Goal: Task Accomplishment & Management: Manage account settings

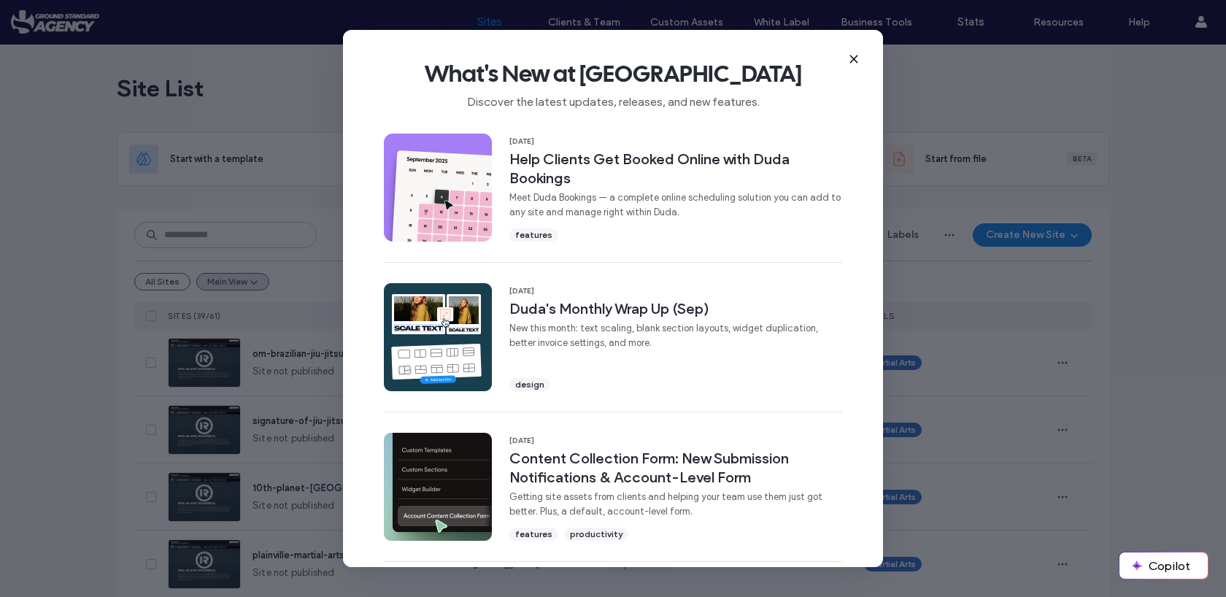
click at [850, 58] on icon at bounding box center [854, 59] width 12 height 12
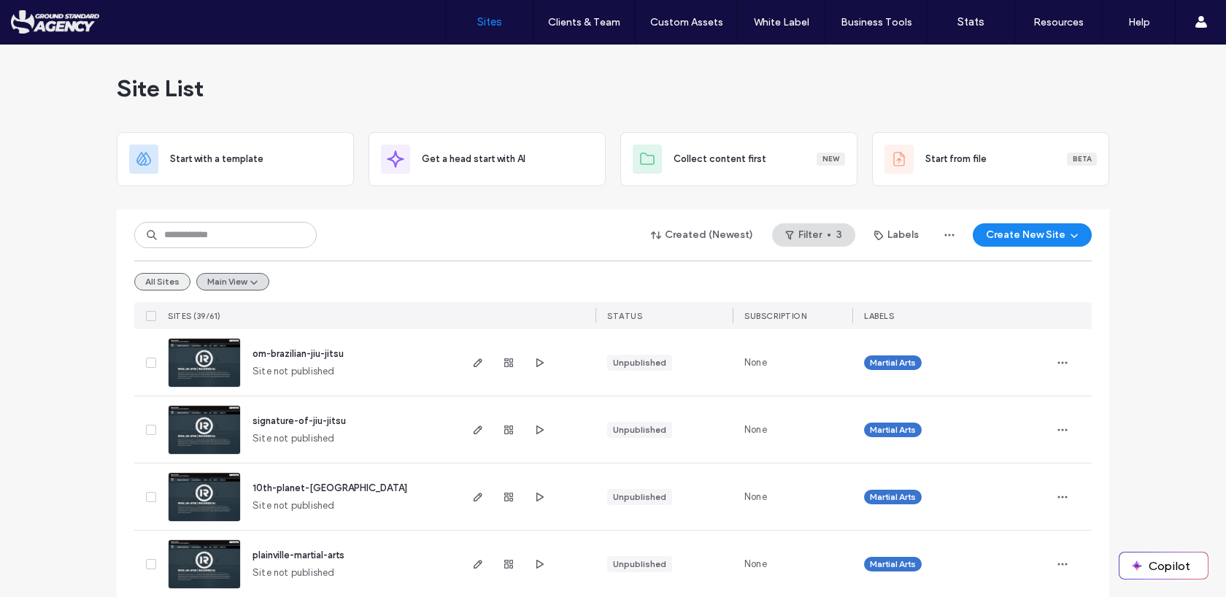
click at [156, 282] on button "All Sites" at bounding box center [162, 282] width 56 height 18
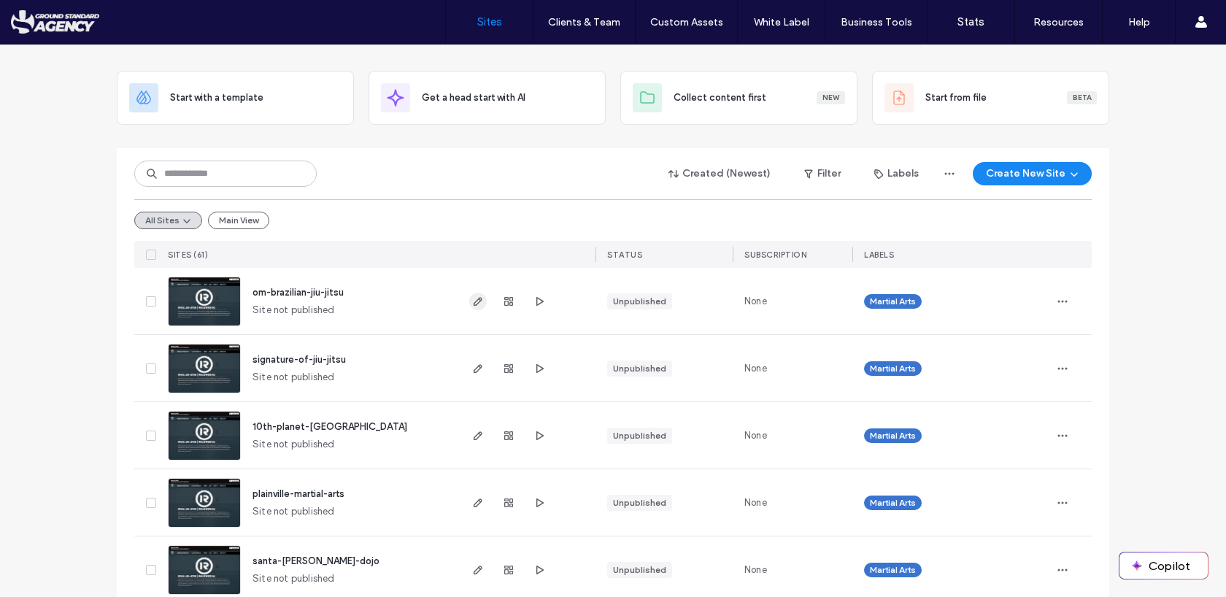
scroll to position [61, 0]
click at [1050, 174] on button "Create New Site" at bounding box center [1031, 174] width 119 height 23
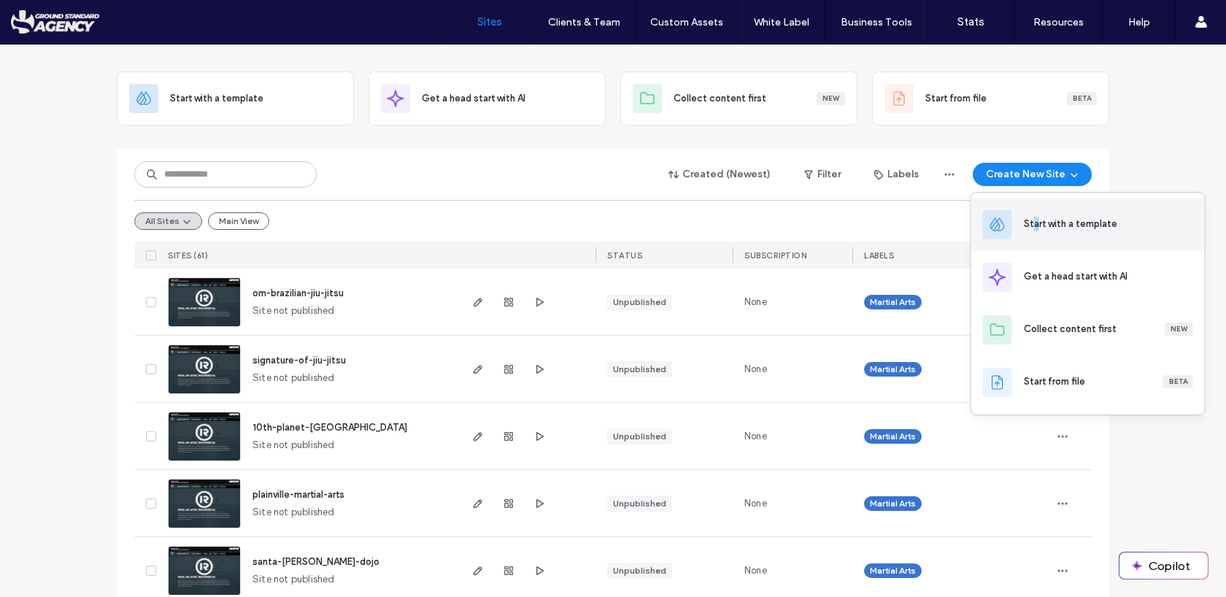
click at [1035, 225] on div "Start with a template" at bounding box center [1070, 224] width 93 height 15
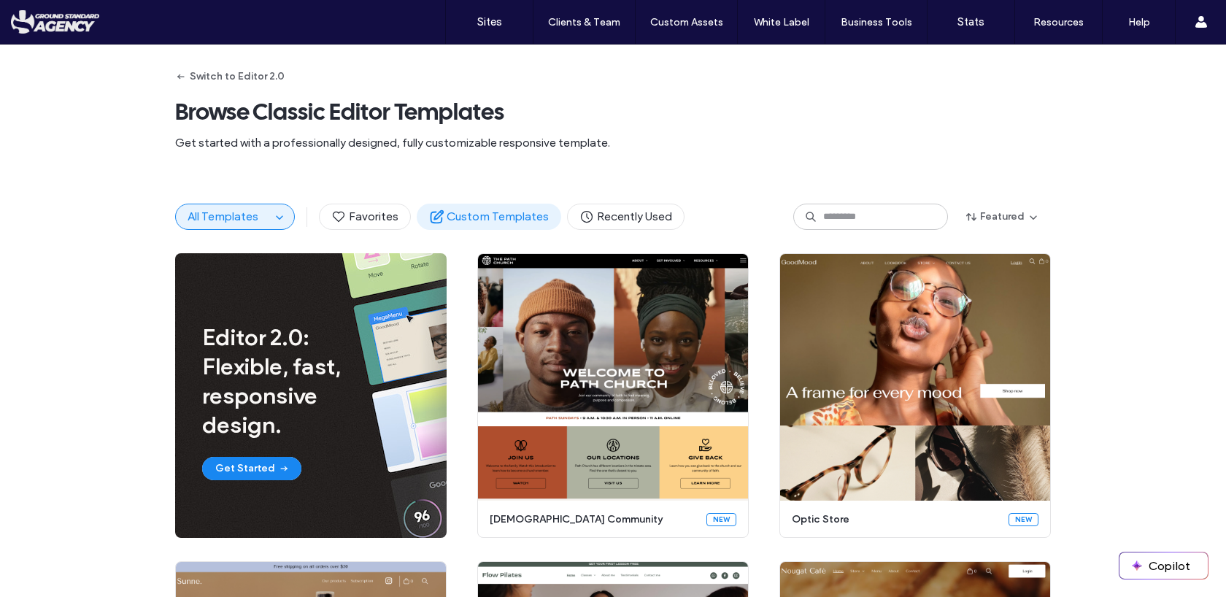
click at [455, 214] on span "Custom Templates" at bounding box center [489, 217] width 120 height 16
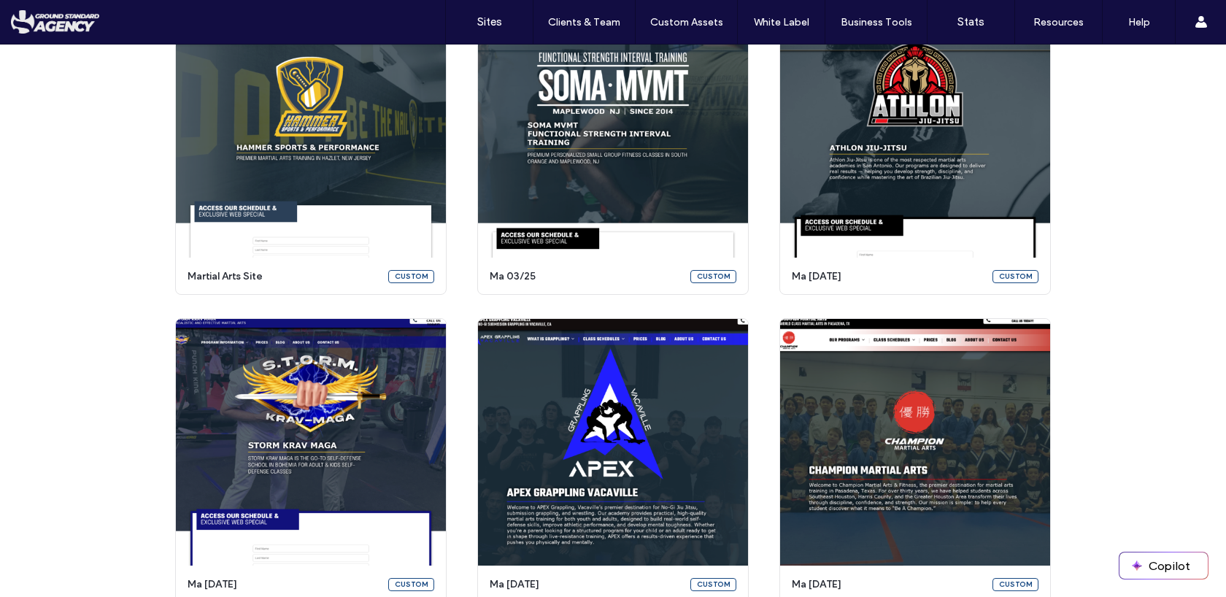
scroll to position [1811, 0]
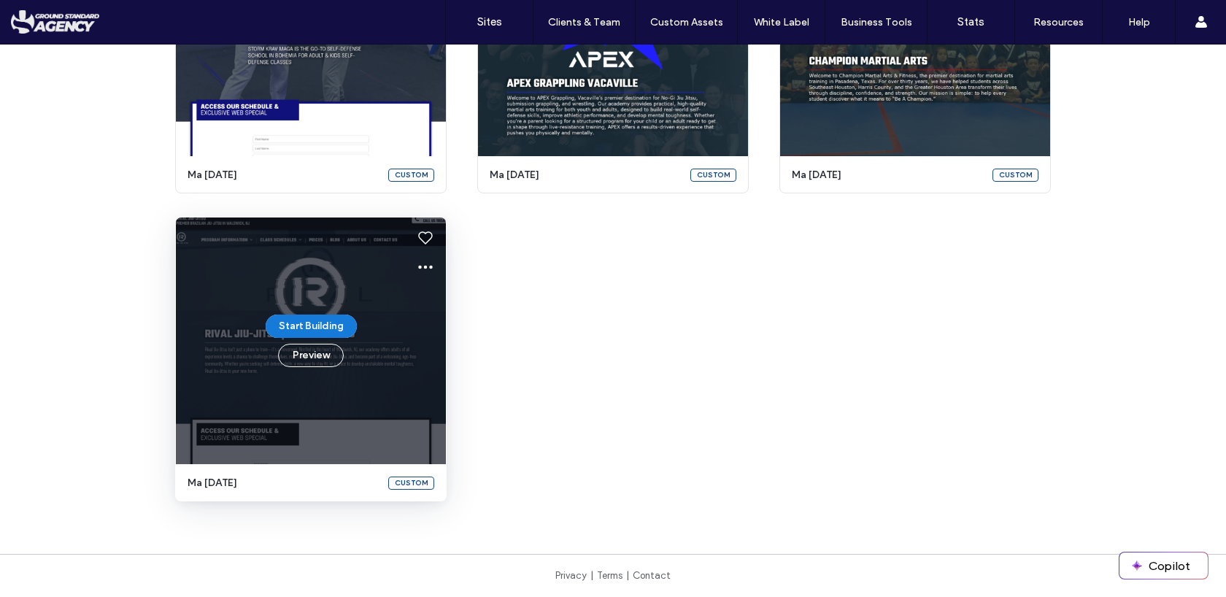
click at [309, 322] on button "Start Building" at bounding box center [311, 325] width 91 height 23
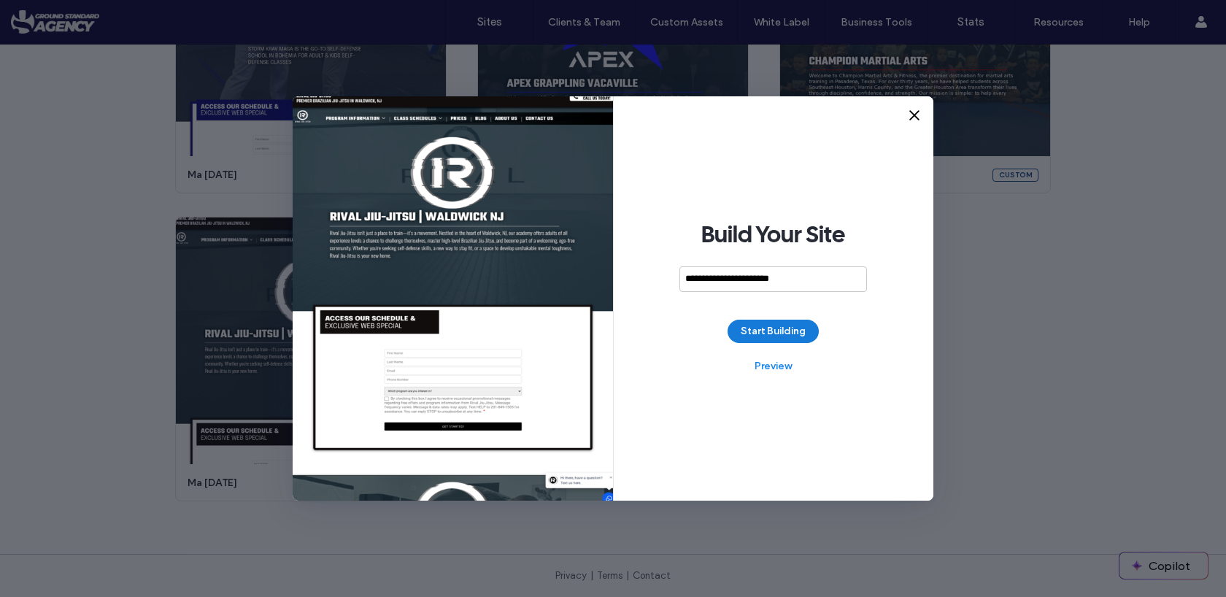
type input "**********"
click at [762, 329] on button "Start Building" at bounding box center [772, 331] width 91 height 23
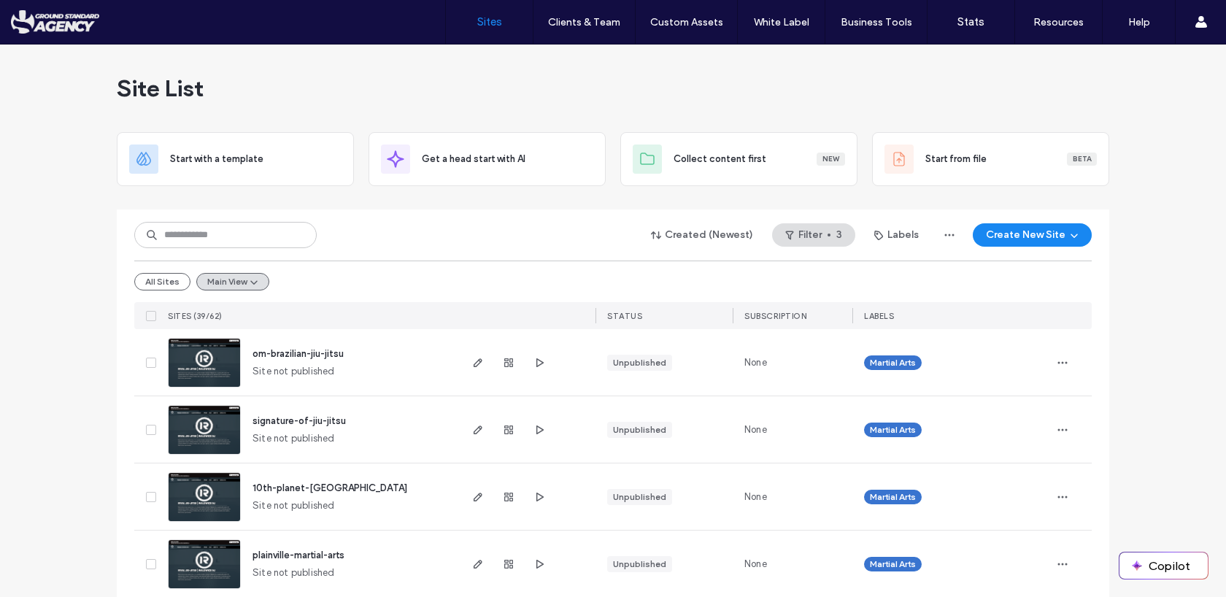
scroll to position [27, 0]
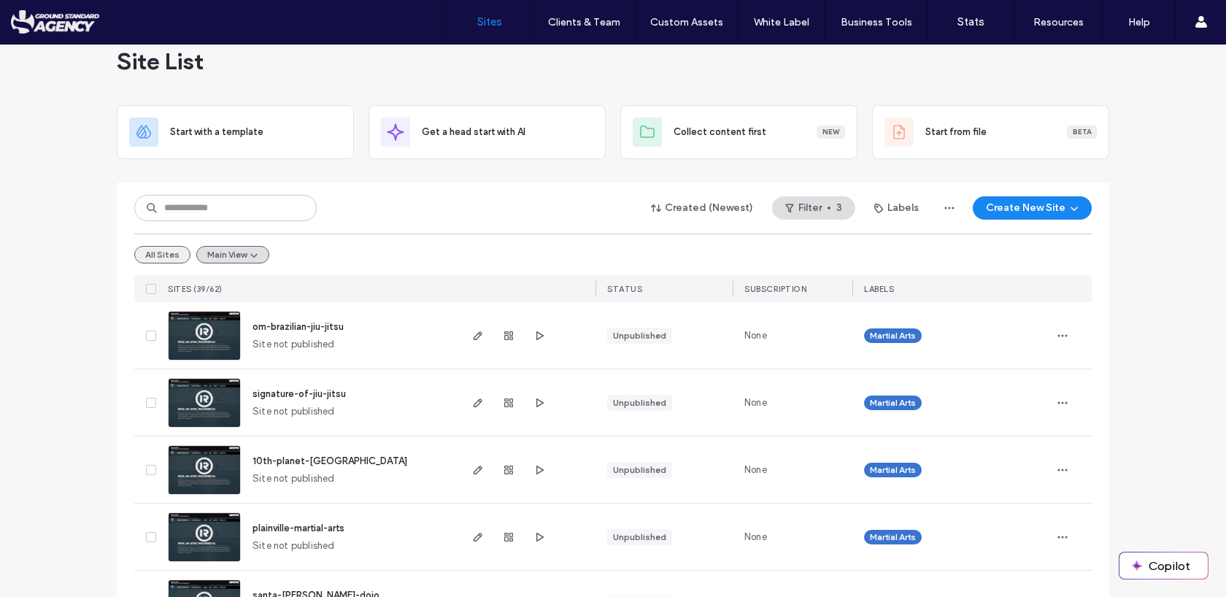
click at [152, 251] on button "All Sites" at bounding box center [162, 255] width 56 height 18
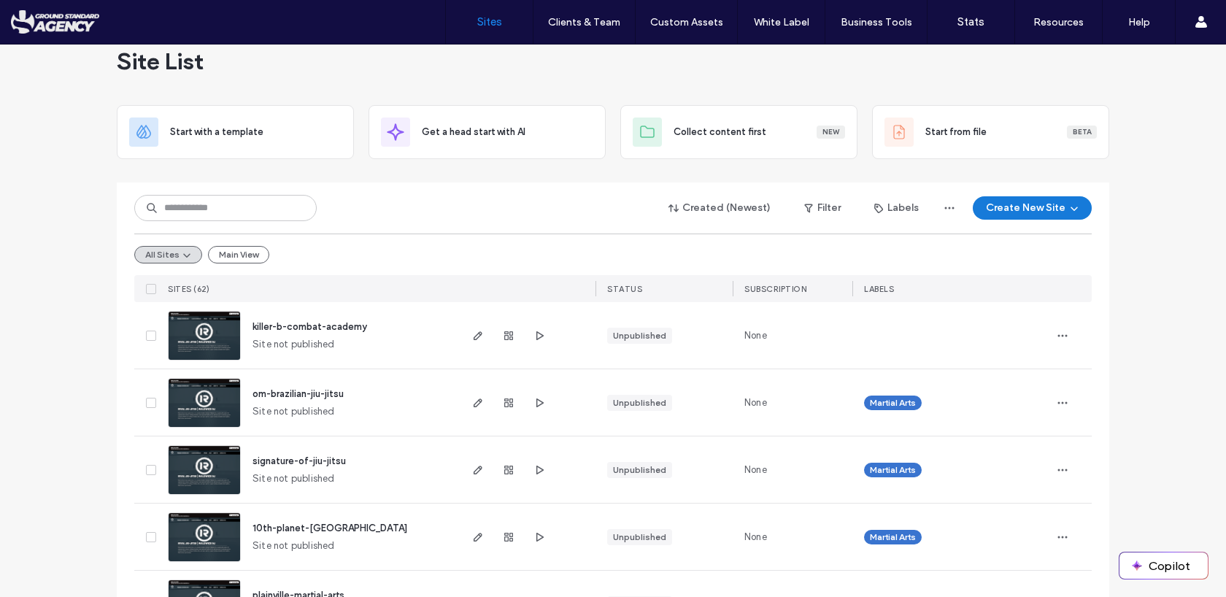
click at [1035, 203] on button "Create New Site" at bounding box center [1031, 207] width 119 height 23
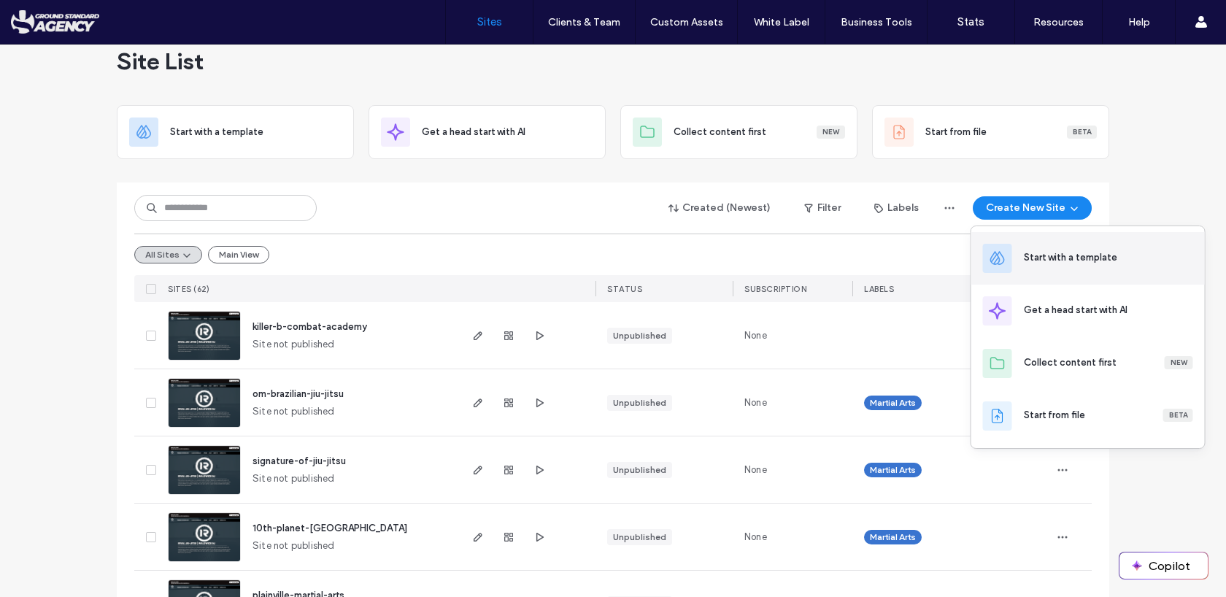
click at [1045, 252] on div "Start with a template" at bounding box center [1070, 257] width 93 height 15
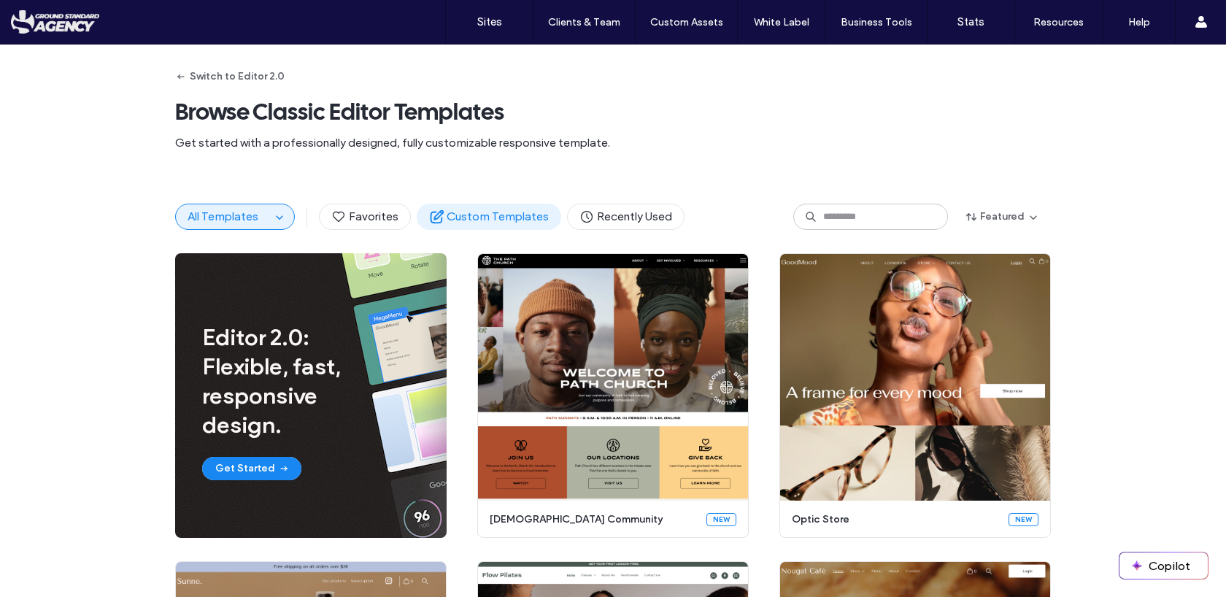
click at [499, 223] on span "Custom Templates" at bounding box center [489, 217] width 120 height 16
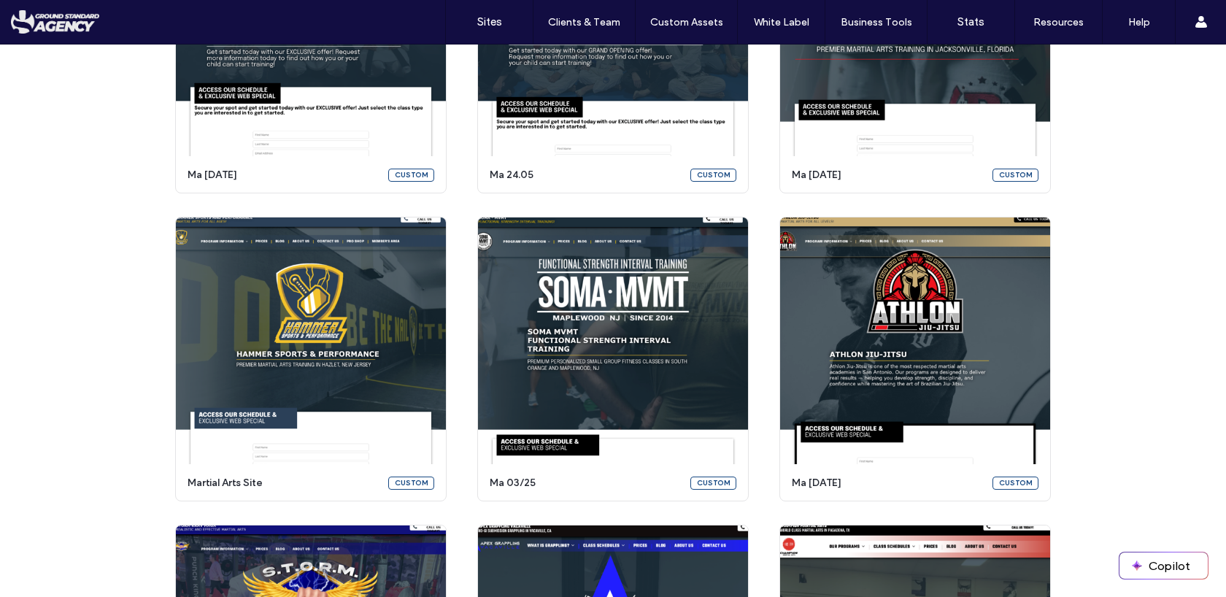
scroll to position [1811, 0]
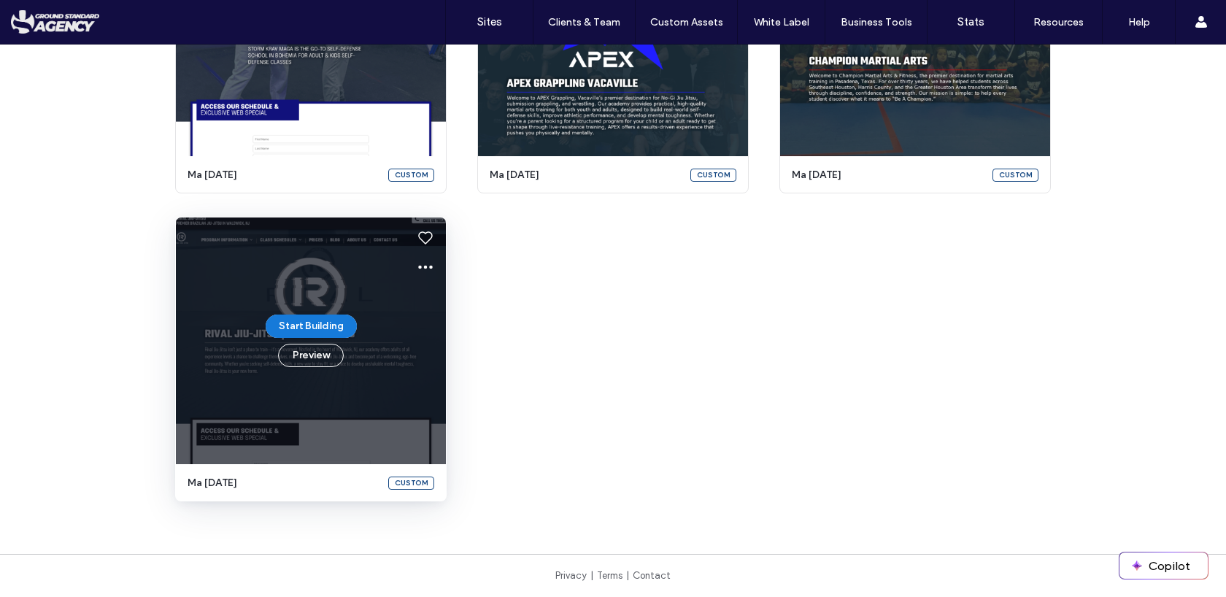
click at [304, 324] on button "Start Building" at bounding box center [311, 325] width 91 height 23
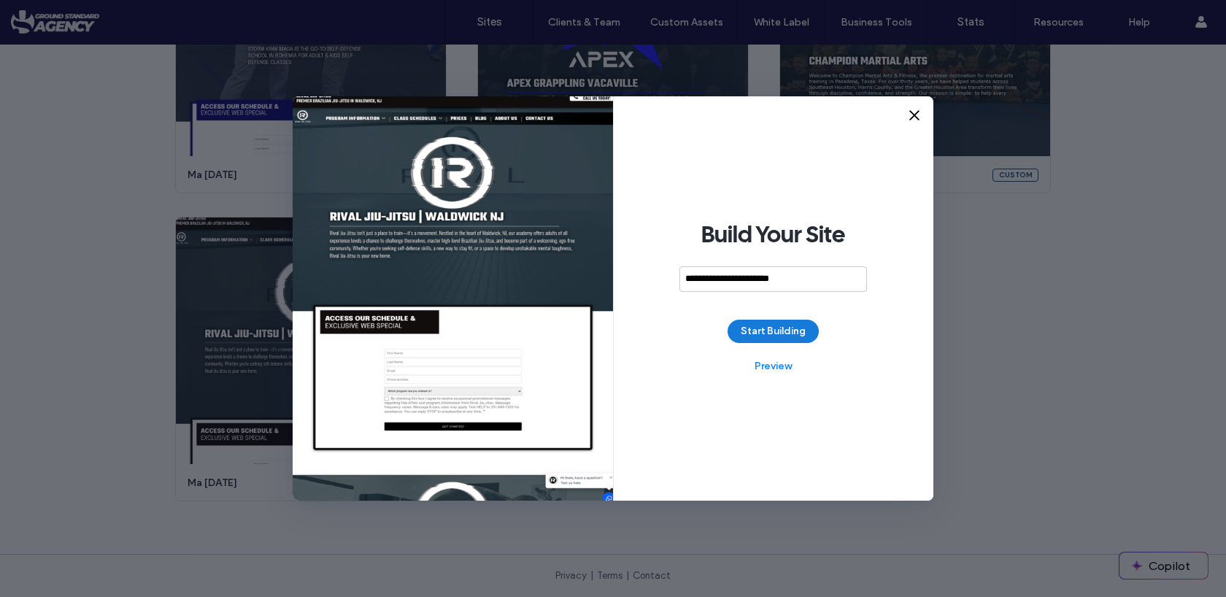
type input "**********"
click at [764, 335] on button "Start Building" at bounding box center [772, 331] width 91 height 23
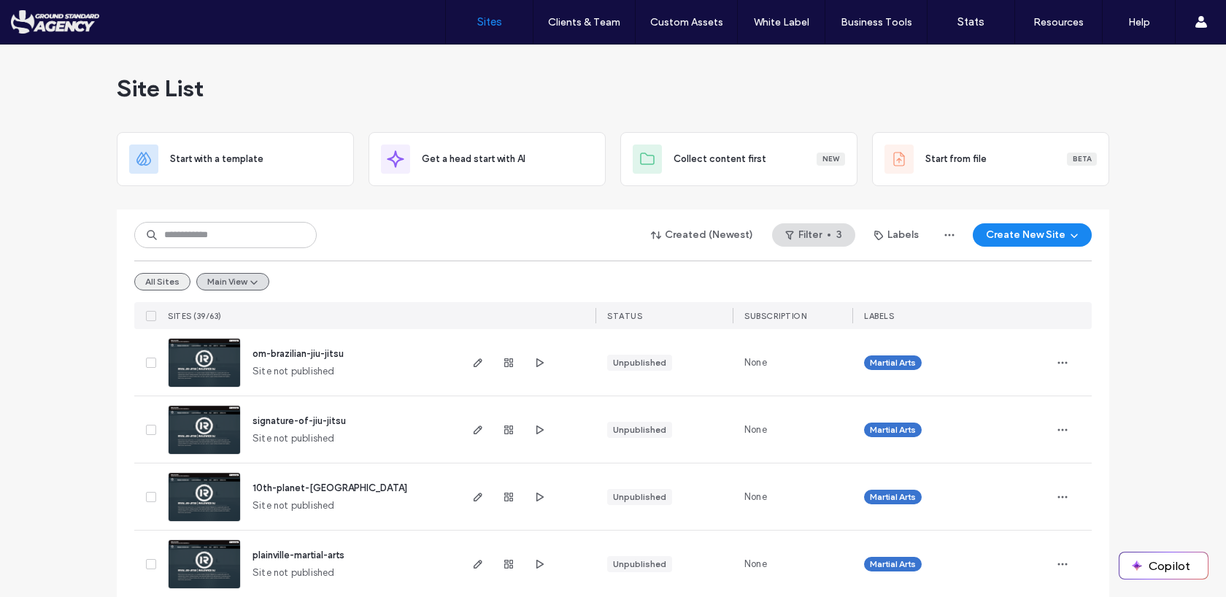
click at [152, 282] on button "All Sites" at bounding box center [162, 282] width 56 height 18
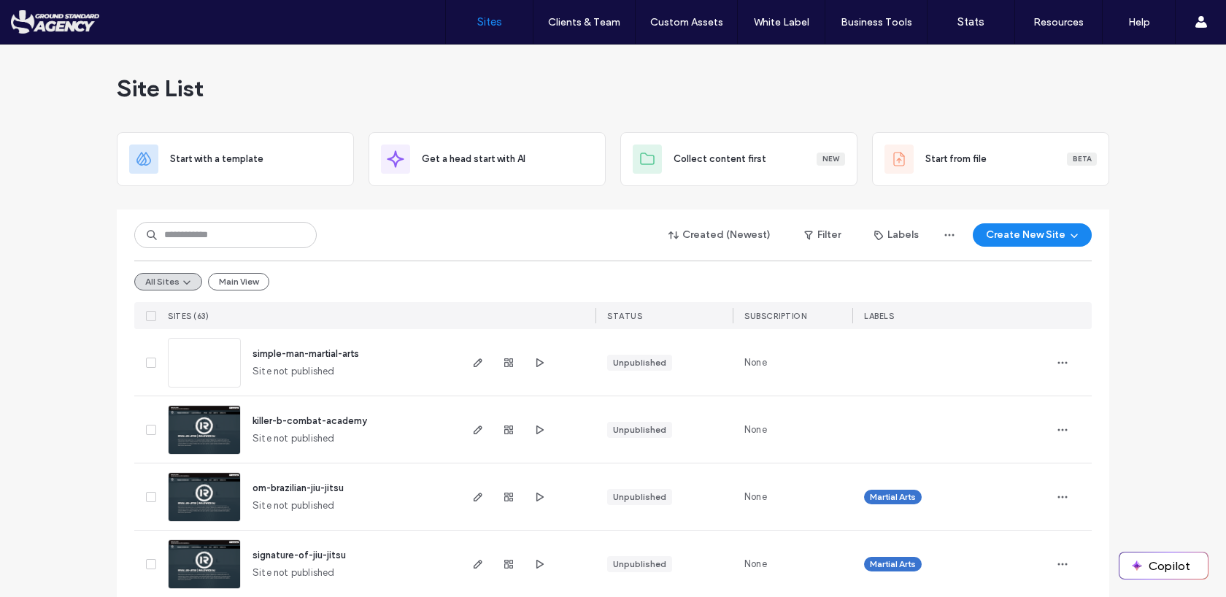
click at [148, 360] on icon at bounding box center [151, 362] width 6 height 4
click at [148, 428] on icon at bounding box center [151, 430] width 6 height 4
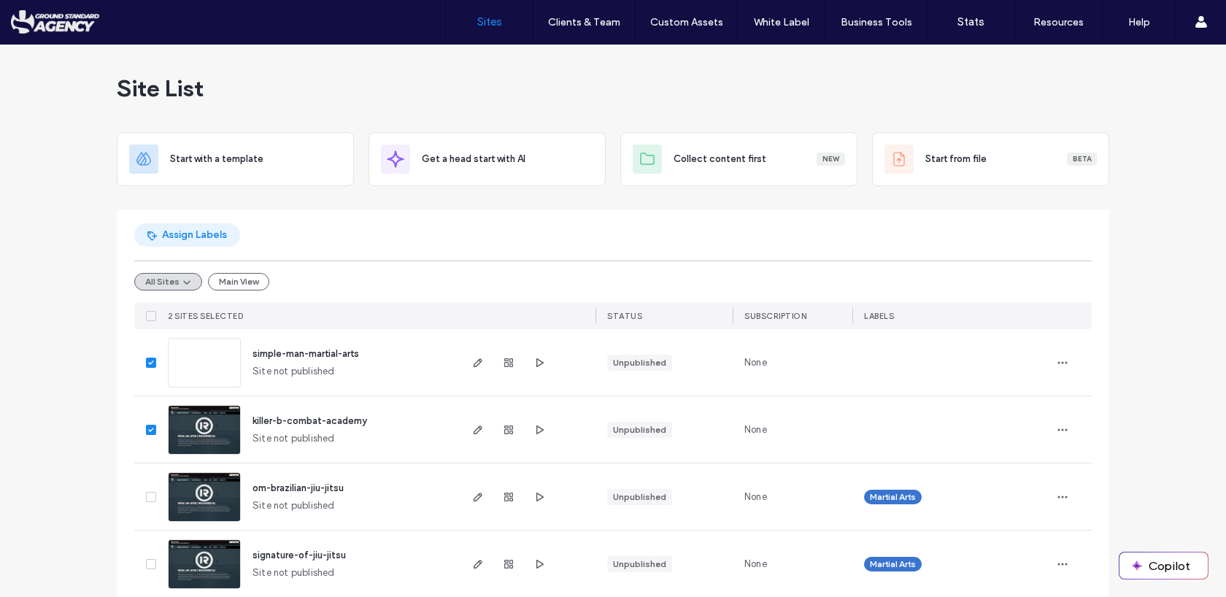
click at [179, 231] on button "Assign Labels" at bounding box center [187, 234] width 106 height 23
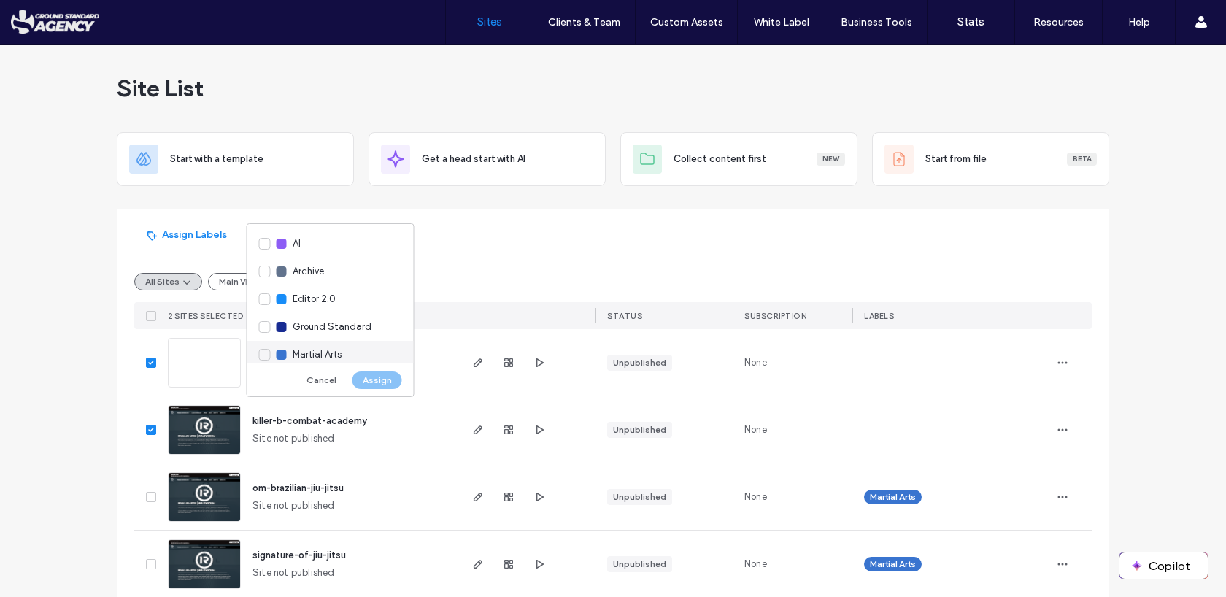
click at [262, 355] on div "Martial Arts" at bounding box center [330, 355] width 166 height 28
click at [376, 381] on button "Assign" at bounding box center [377, 380] width 50 height 18
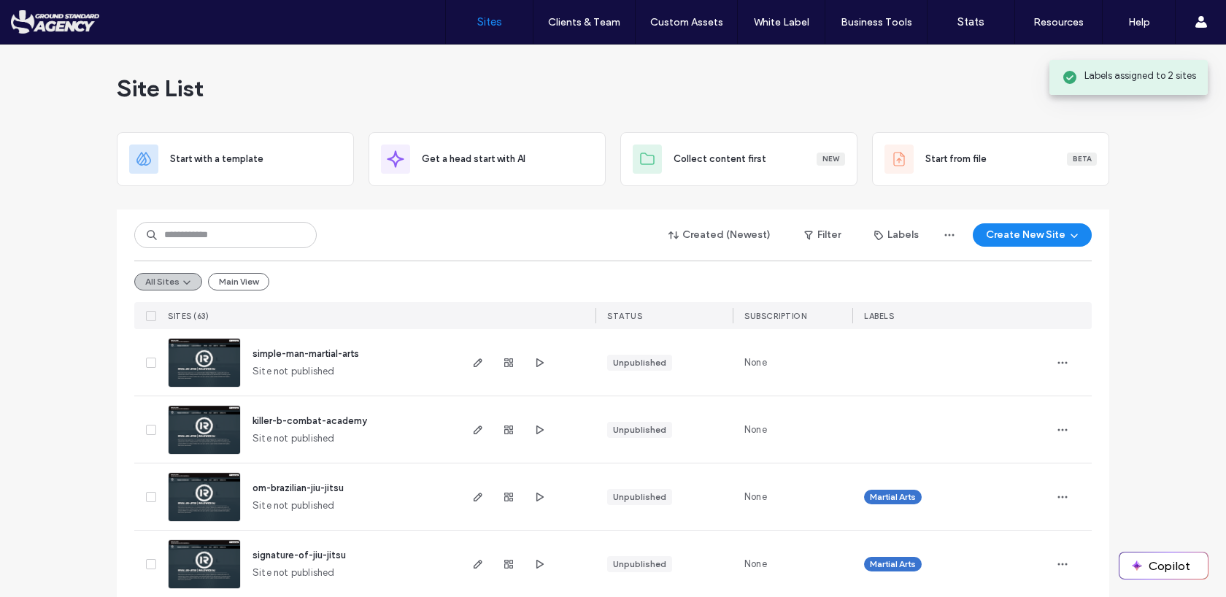
click at [162, 285] on button "All Sites" at bounding box center [168, 282] width 68 height 18
click at [228, 281] on button "Main View" at bounding box center [238, 282] width 61 height 18
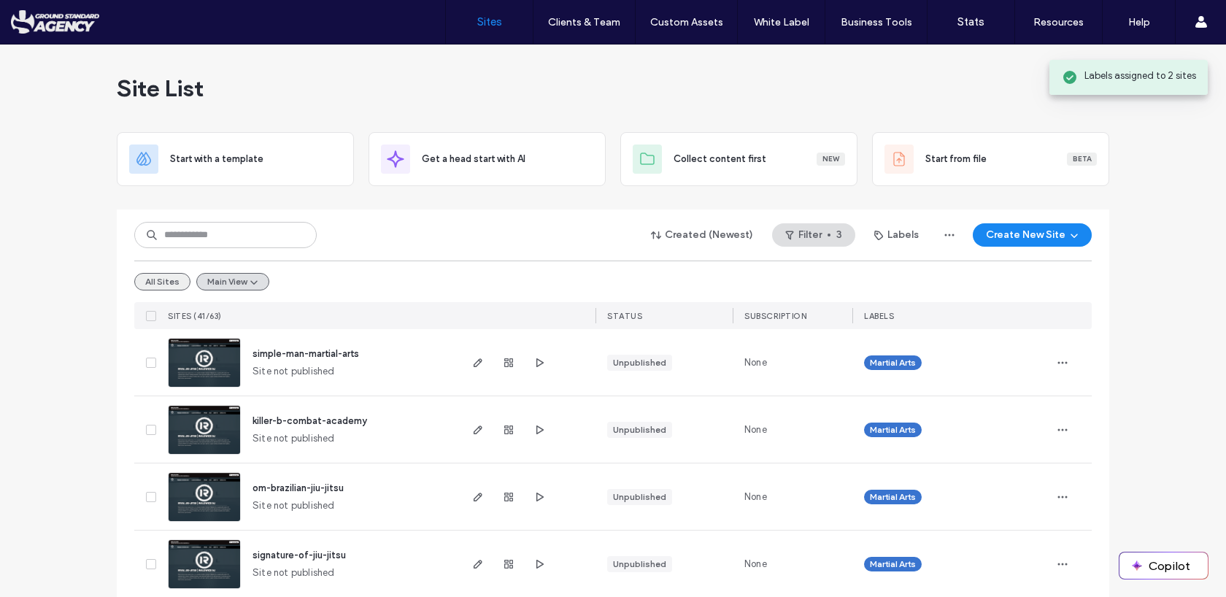
click at [156, 278] on button "All Sites" at bounding box center [162, 282] width 56 height 18
